Goal: Find specific page/section: Find specific page/section

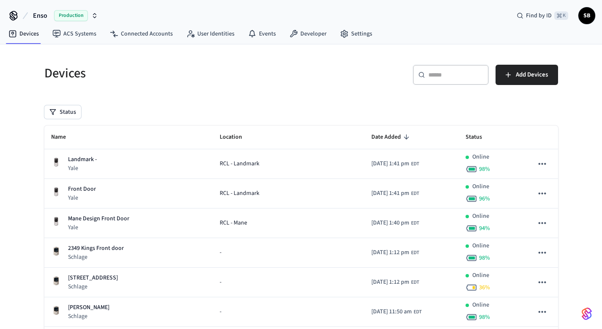
click at [460, 74] on input "text" at bounding box center [456, 75] width 55 height 8
paste input "**********"
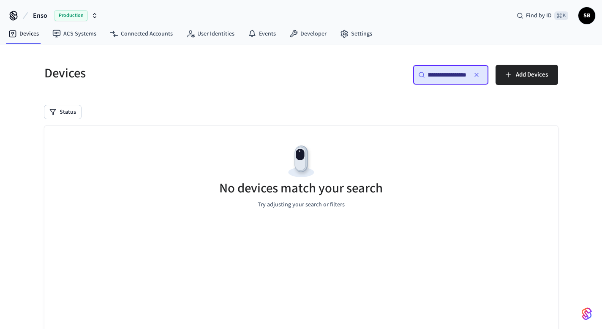
type input "**********"
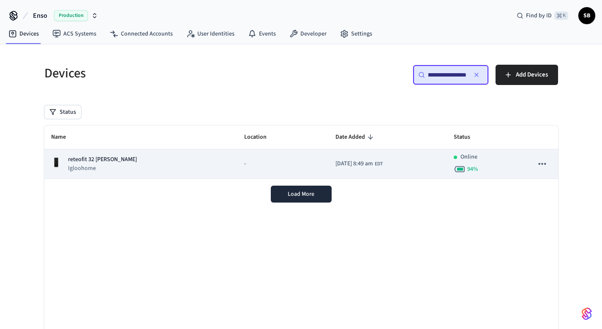
scroll to position [0, 0]
click at [408, 169] on td "[DATE] 8:49 am EDT" at bounding box center [388, 164] width 118 height 30
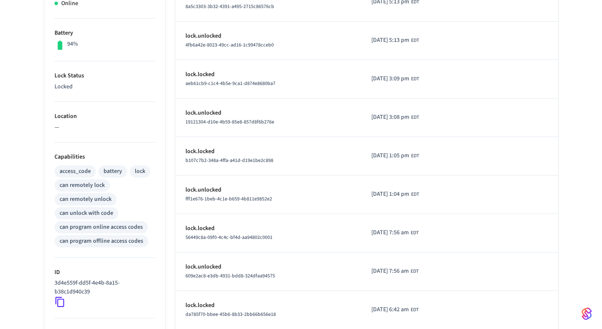
scroll to position [65, 0]
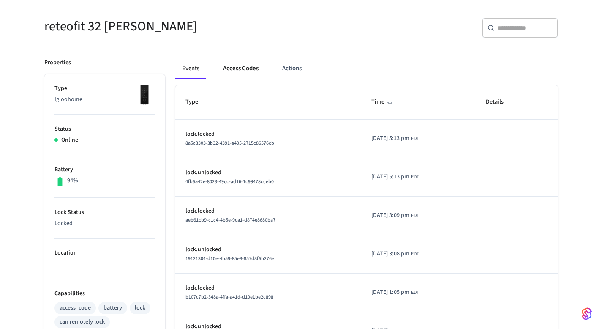
click at [246, 69] on button "Access Codes" at bounding box center [240, 68] width 49 height 20
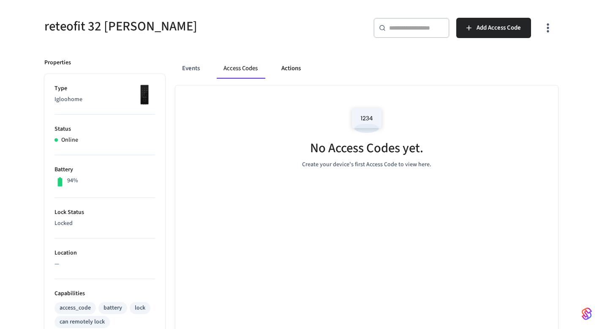
click at [281, 71] on button "Actions" at bounding box center [291, 68] width 33 height 20
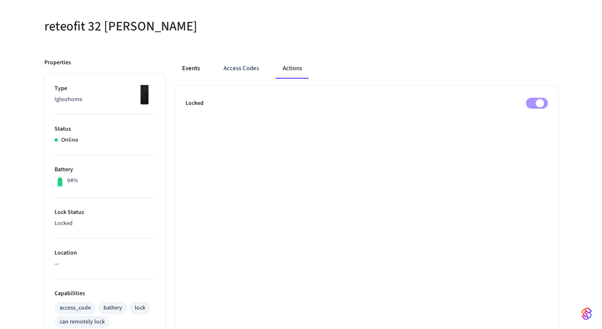
click at [197, 64] on button "Events" at bounding box center [190, 68] width 31 height 20
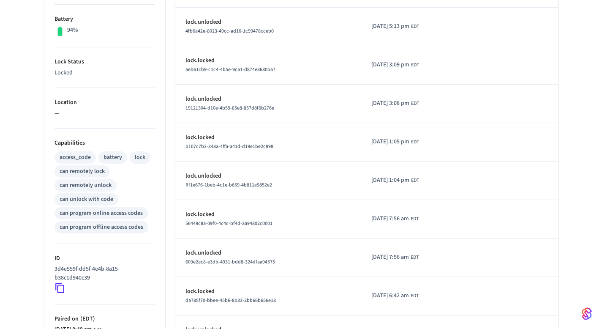
scroll to position [303, 0]
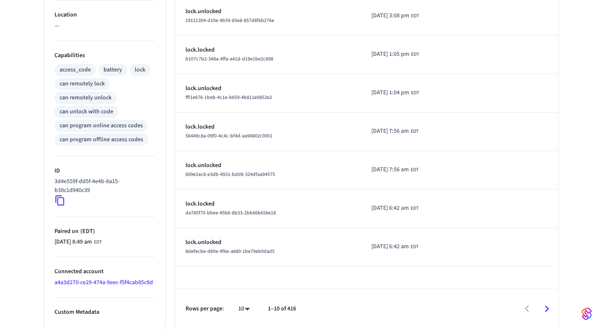
click at [61, 199] on icon at bounding box center [60, 200] width 11 height 11
click at [58, 205] on icon at bounding box center [59, 201] width 9 height 10
click at [61, 202] on icon at bounding box center [60, 200] width 11 height 11
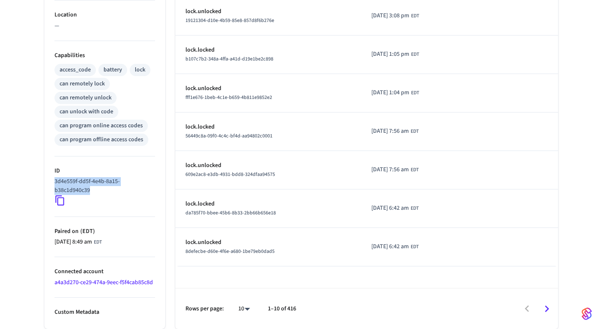
drag, startPoint x: 95, startPoint y: 193, endPoint x: 55, endPoint y: 181, distance: 41.7
click at [55, 181] on p "3d4e559f-dd5f-4e4b-8a15-b38c1d940c39" at bounding box center [103, 186] width 97 height 18
copy p "3d4e559f-dd5f-4e4b-8a15-b38c1d940c39"
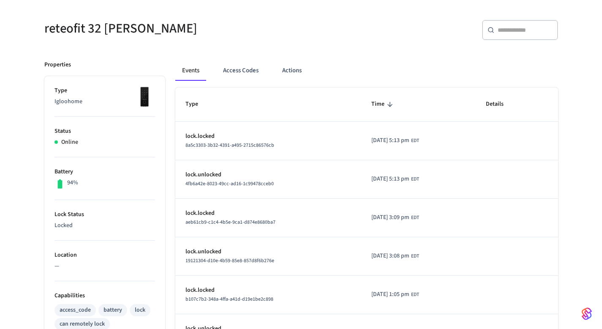
scroll to position [42, 0]
